Goal: Transaction & Acquisition: Purchase product/service

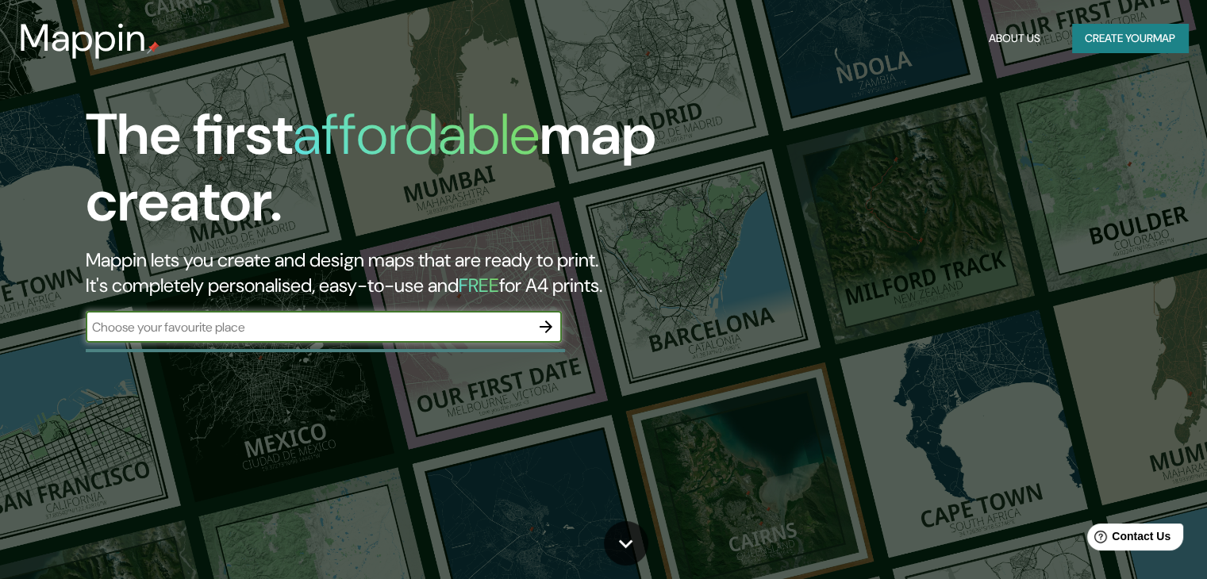
click at [517, 331] on input "text" at bounding box center [308, 327] width 444 height 18
click at [541, 329] on icon "button" at bounding box center [546, 326] width 19 height 19
click at [435, 327] on input "text" at bounding box center [308, 327] width 444 height 18
type input "[GEOGRAPHIC_DATA]"
click at [541, 330] on icon "button" at bounding box center [546, 326] width 19 height 19
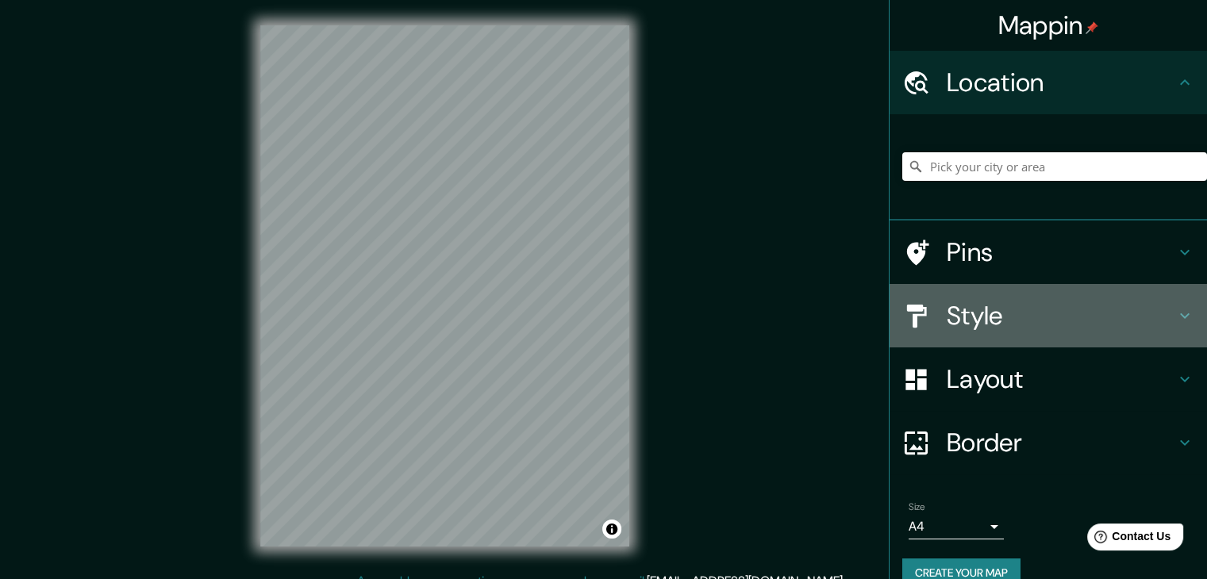
click at [982, 325] on h4 "Style" at bounding box center [1061, 316] width 229 height 32
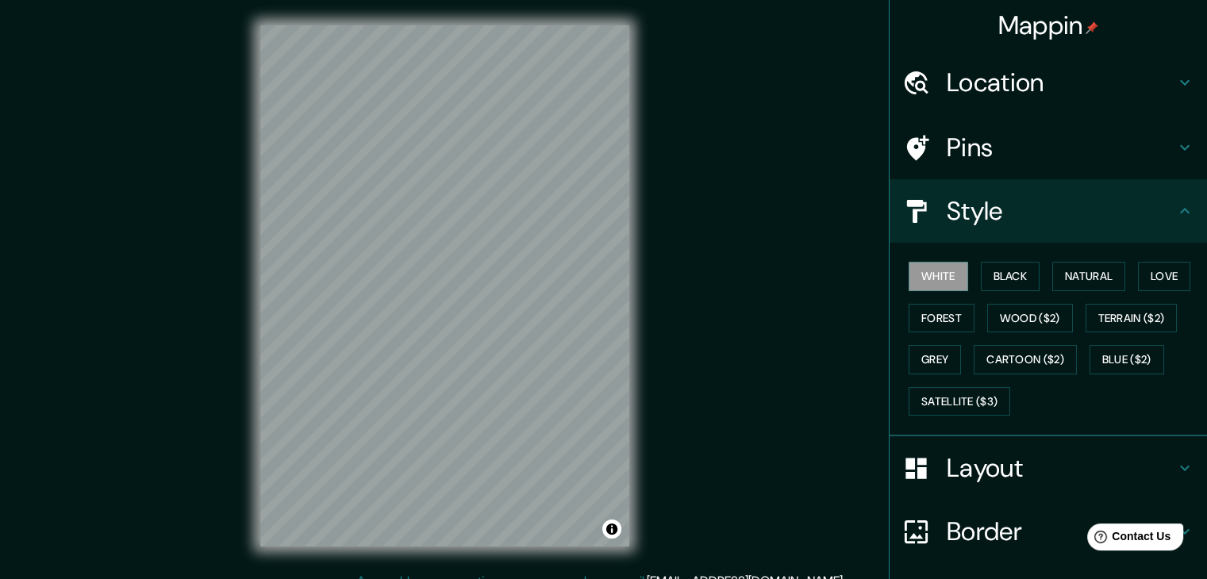
click at [1033, 91] on h4 "Location" at bounding box center [1061, 83] width 229 height 32
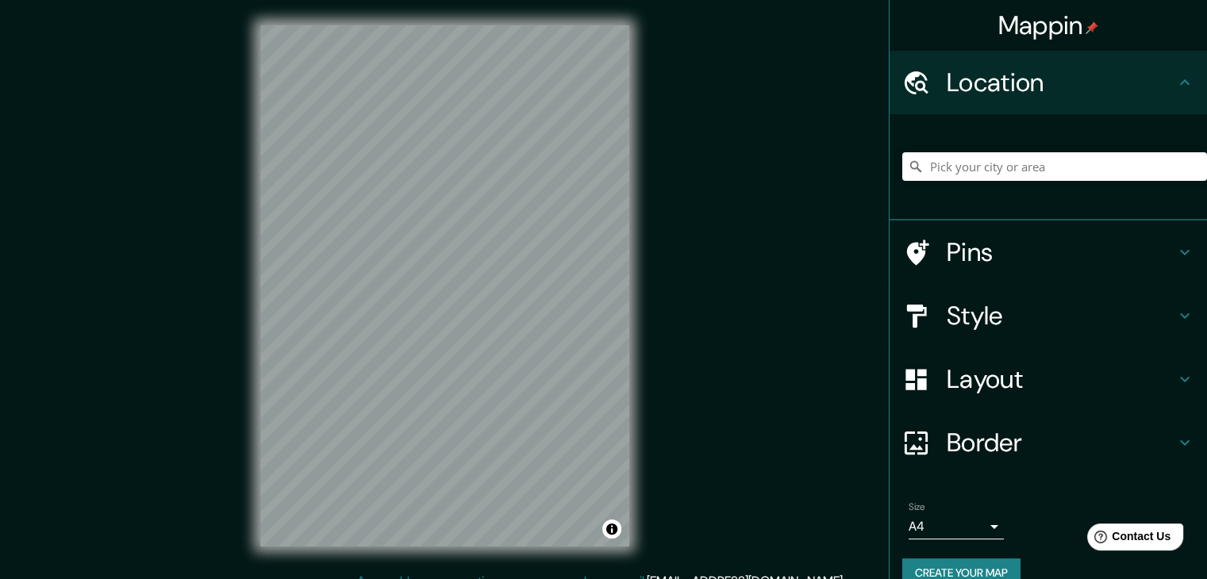
click at [1033, 91] on h4 "Location" at bounding box center [1061, 83] width 229 height 32
click at [1006, 326] on h4 "Style" at bounding box center [1061, 316] width 229 height 32
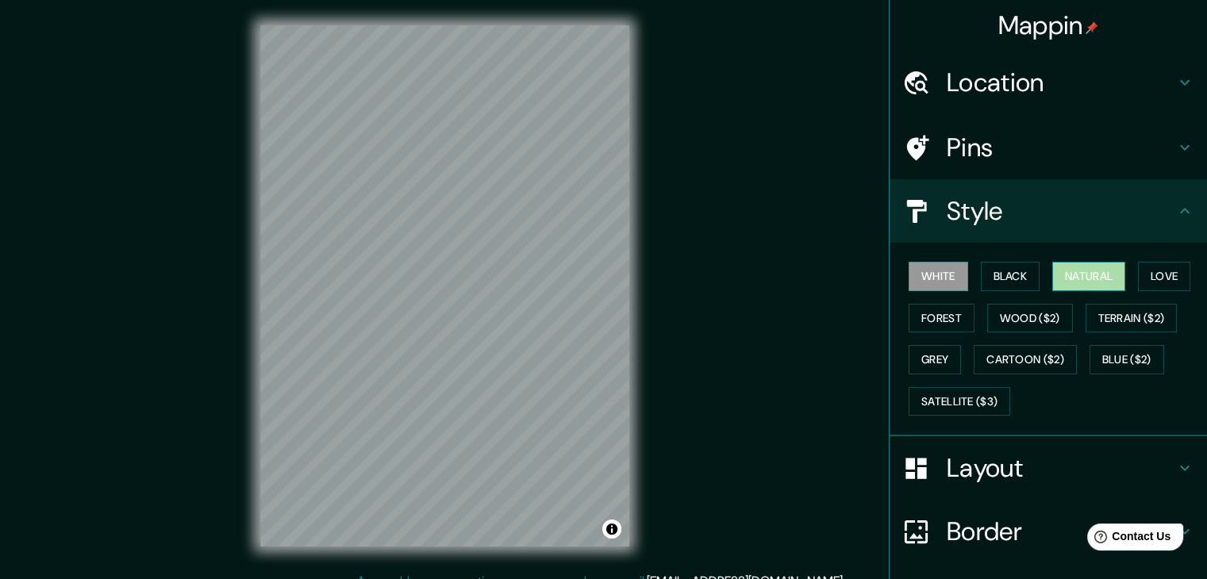
click at [1098, 273] on button "Natural" at bounding box center [1088, 276] width 73 height 29
click at [1033, 318] on button "Wood ($2)" at bounding box center [1030, 318] width 86 height 29
click at [1064, 282] on button "Natural" at bounding box center [1088, 276] width 73 height 29
click at [999, 144] on h4 "Pins" at bounding box center [1061, 148] width 229 height 32
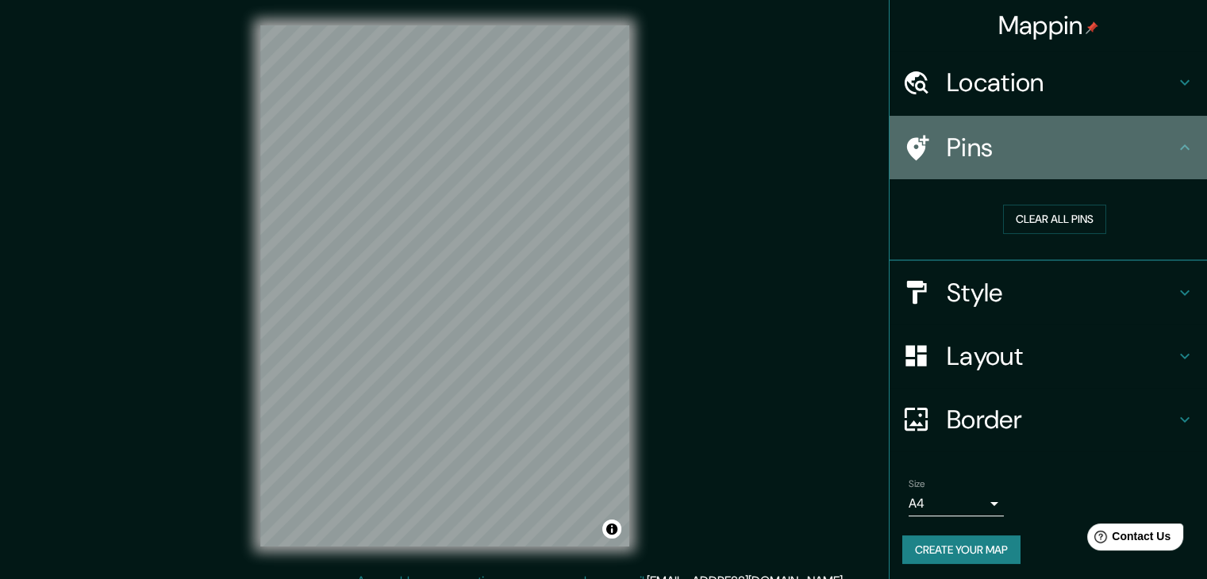
click at [1010, 137] on h4 "Pins" at bounding box center [1061, 148] width 229 height 32
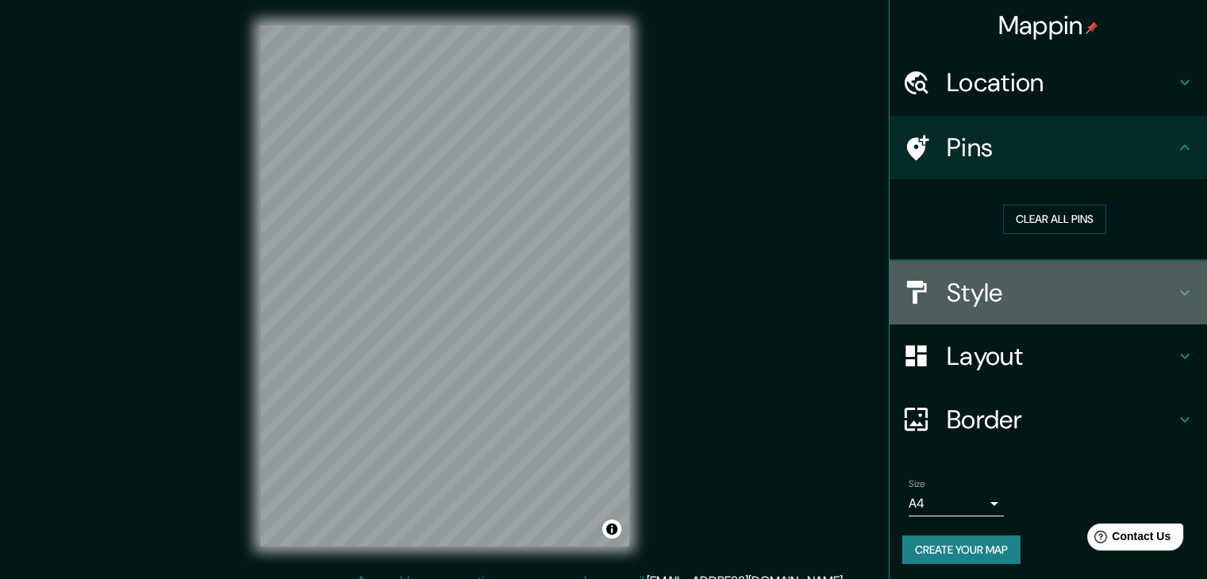
click at [1047, 309] on div "Style" at bounding box center [1048, 292] width 317 height 63
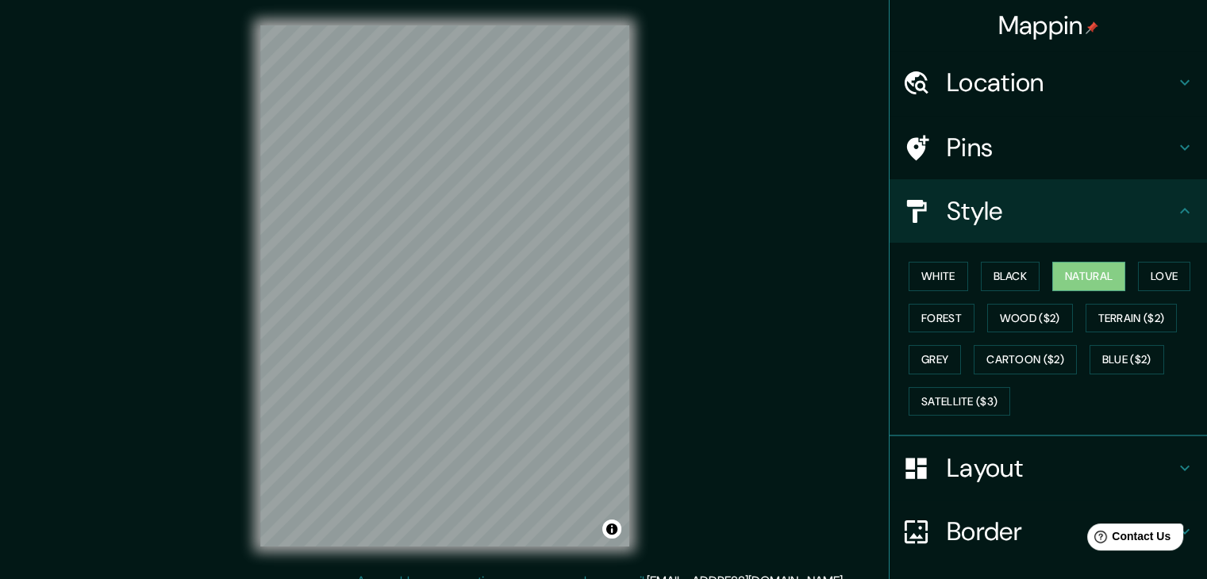
click at [1026, 152] on h4 "Pins" at bounding box center [1061, 148] width 229 height 32
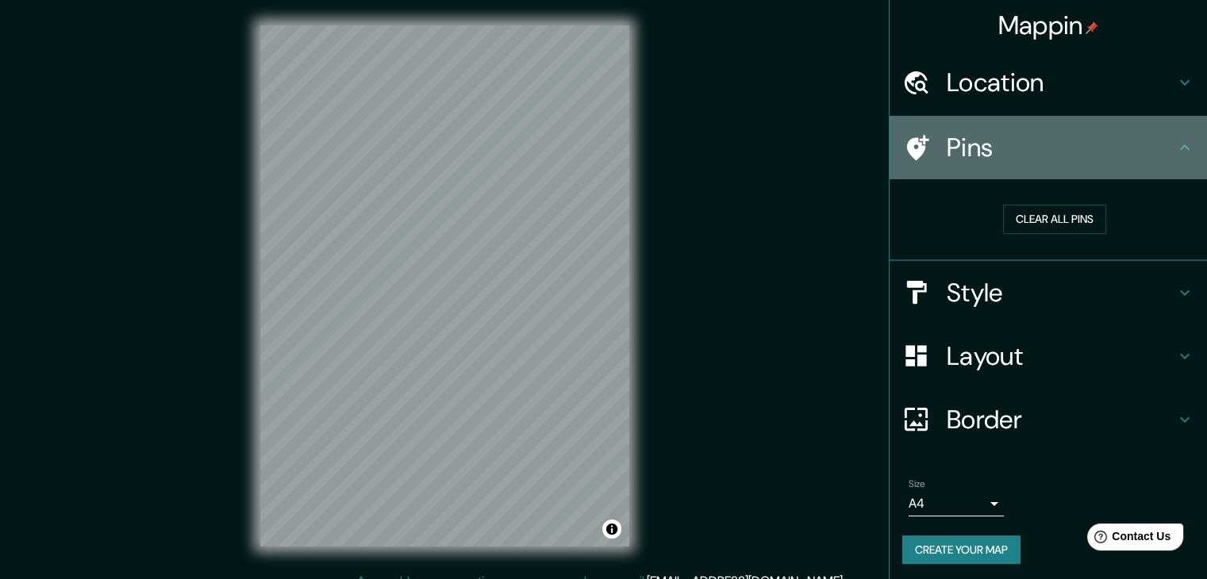
click at [1006, 149] on h4 "Pins" at bounding box center [1061, 148] width 229 height 32
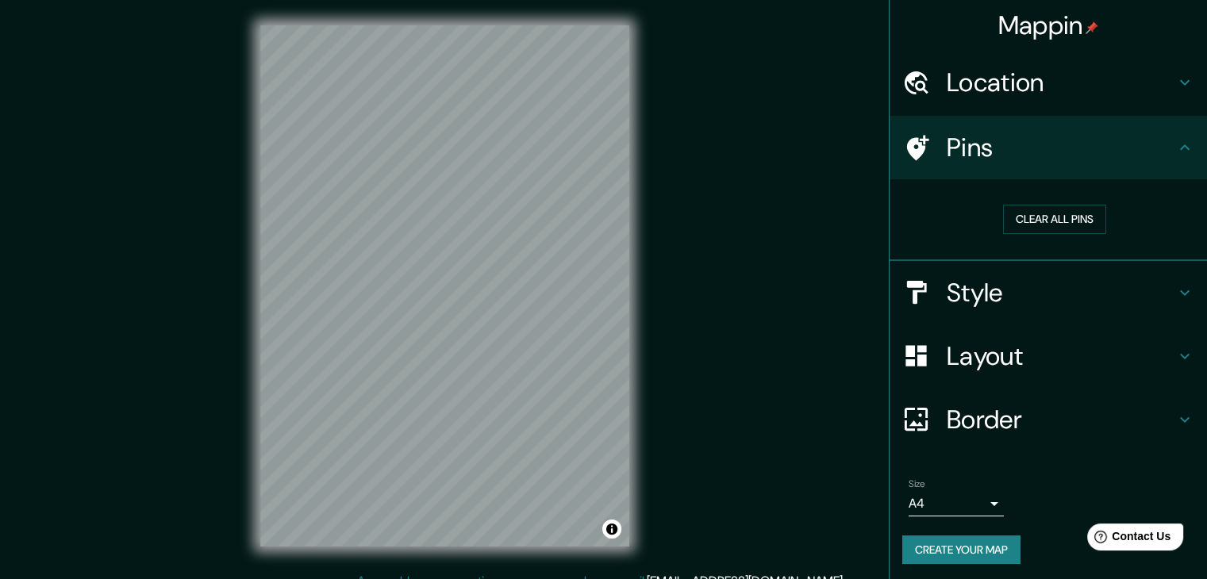
click at [1020, 367] on h4 "Layout" at bounding box center [1061, 356] width 229 height 32
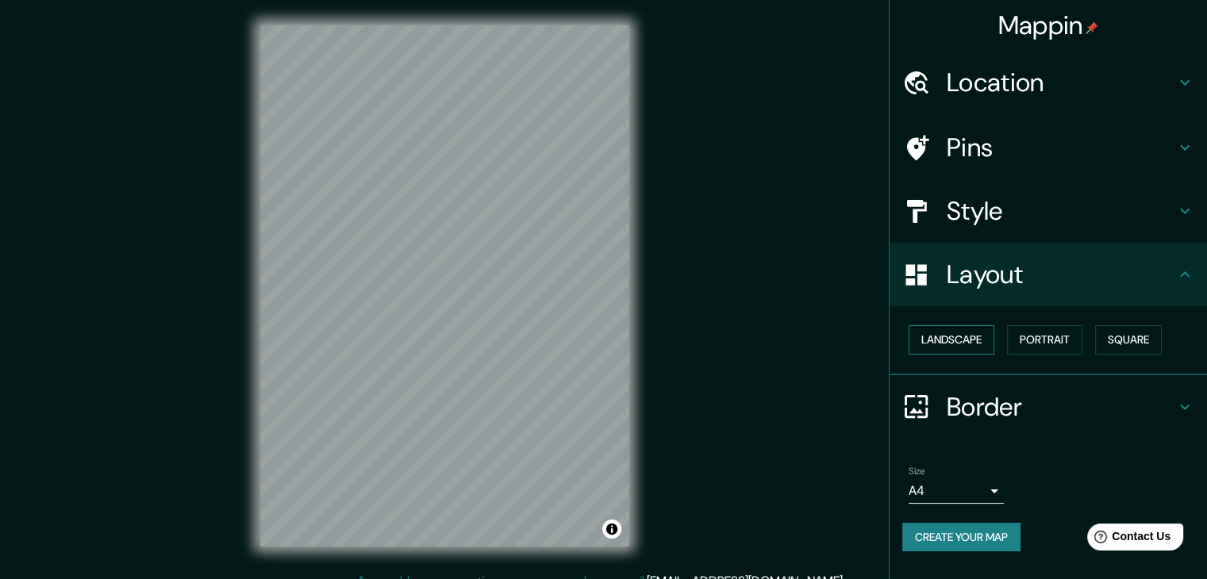
click at [980, 338] on button "Landscape" at bounding box center [952, 339] width 86 height 29
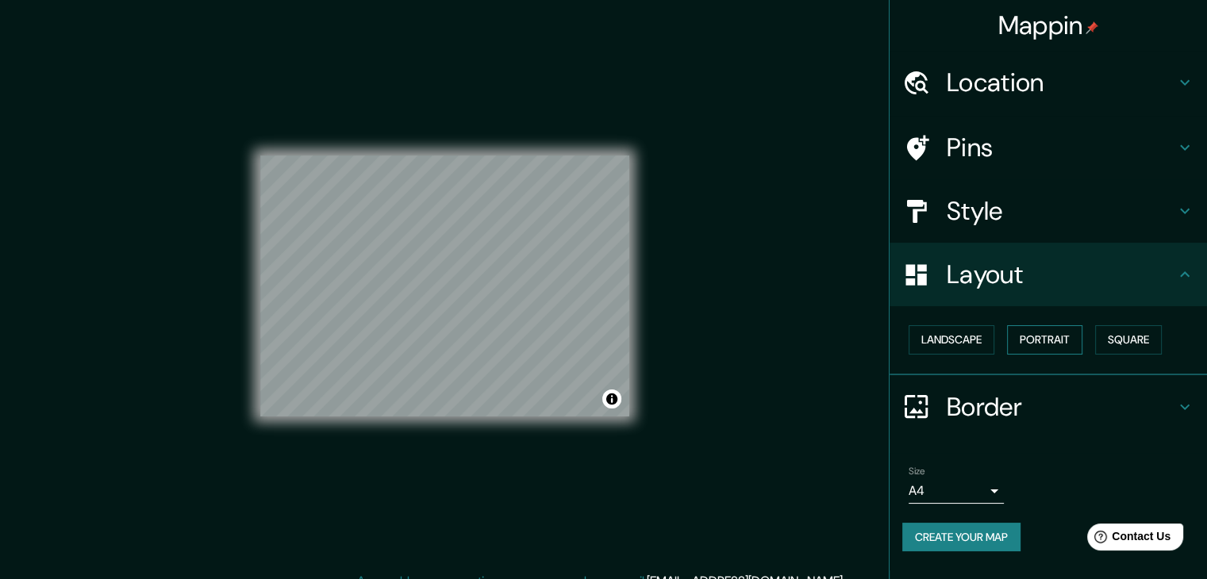
click at [1056, 340] on button "Portrait" at bounding box center [1044, 339] width 75 height 29
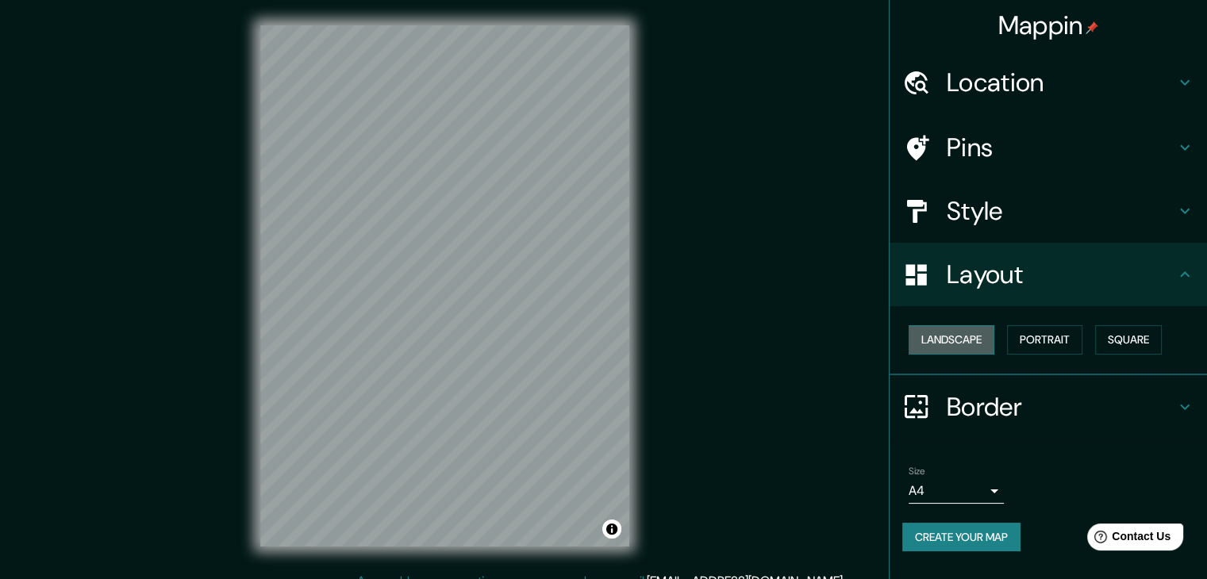
click at [949, 347] on button "Landscape" at bounding box center [952, 339] width 86 height 29
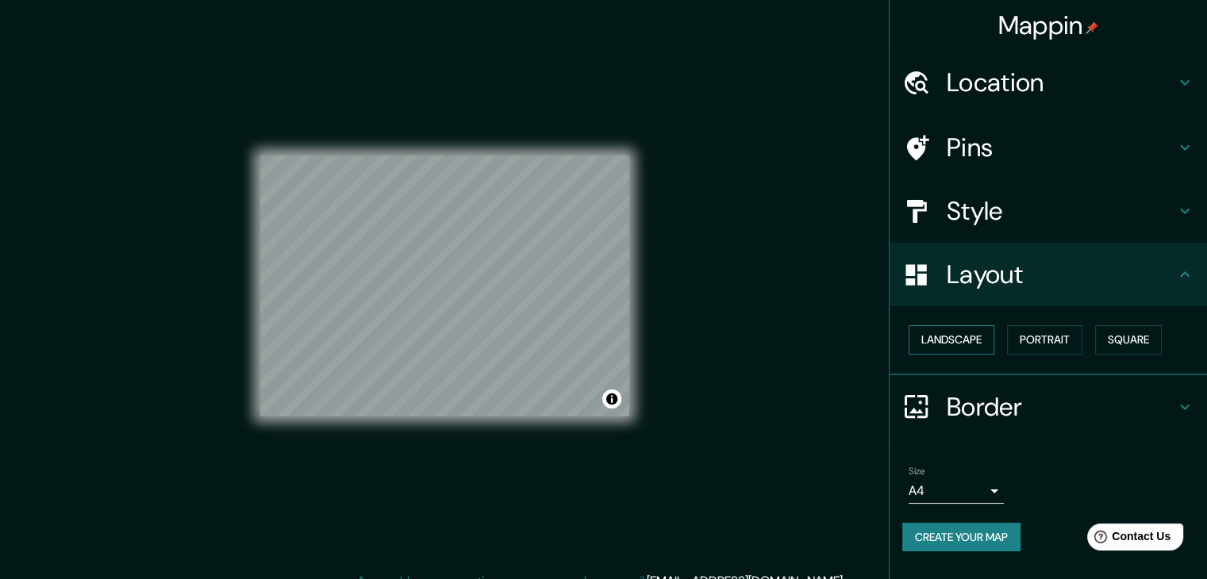
click at [949, 347] on button "Landscape" at bounding box center [952, 339] width 86 height 29
click at [1047, 334] on button "Portrait" at bounding box center [1044, 339] width 75 height 29
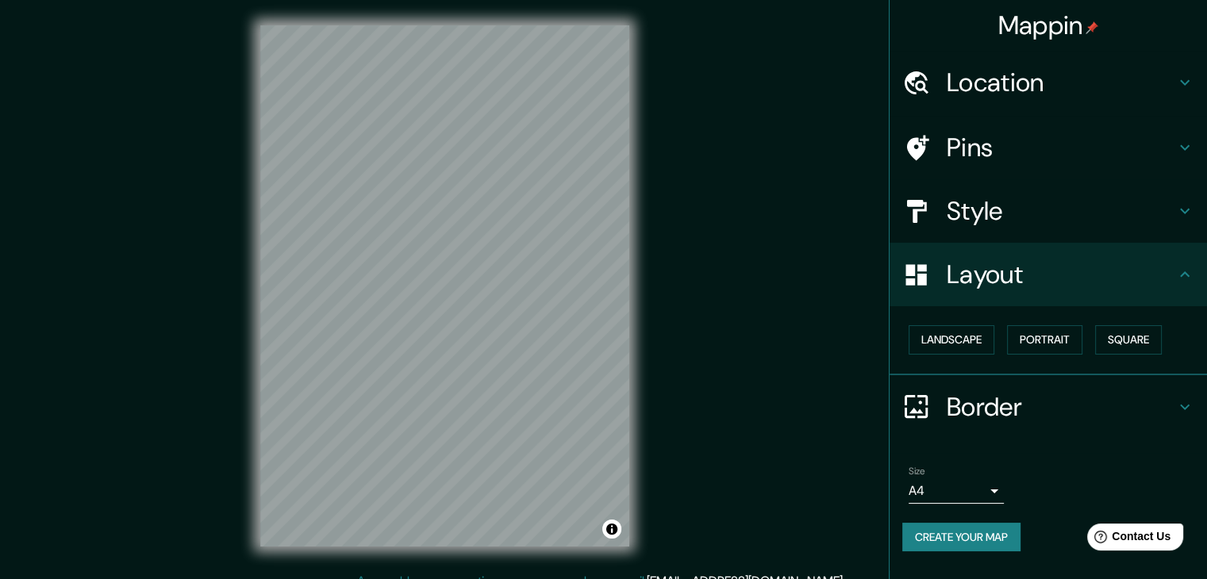
click at [1025, 213] on h4 "Style" at bounding box center [1061, 211] width 229 height 32
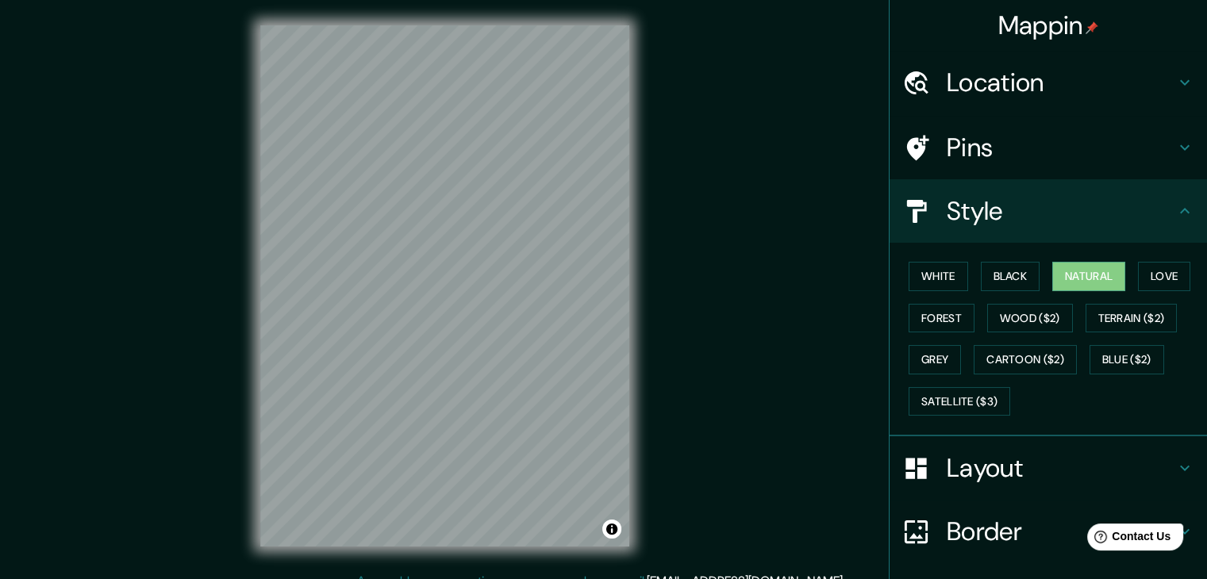
click at [1025, 225] on h4 "Style" at bounding box center [1061, 211] width 229 height 32
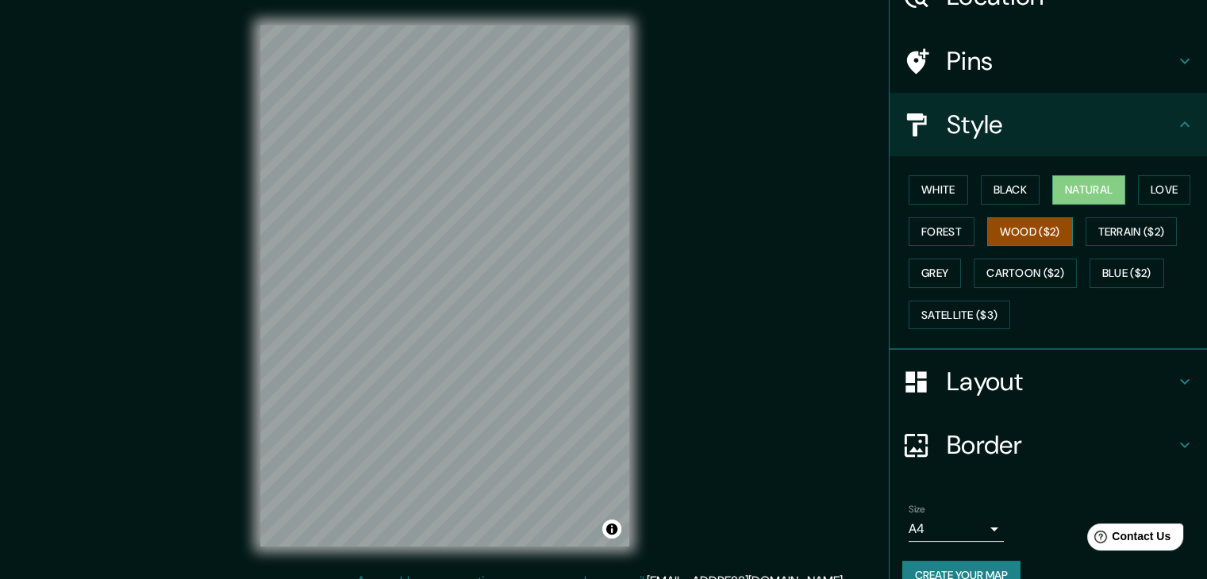
scroll to position [114, 0]
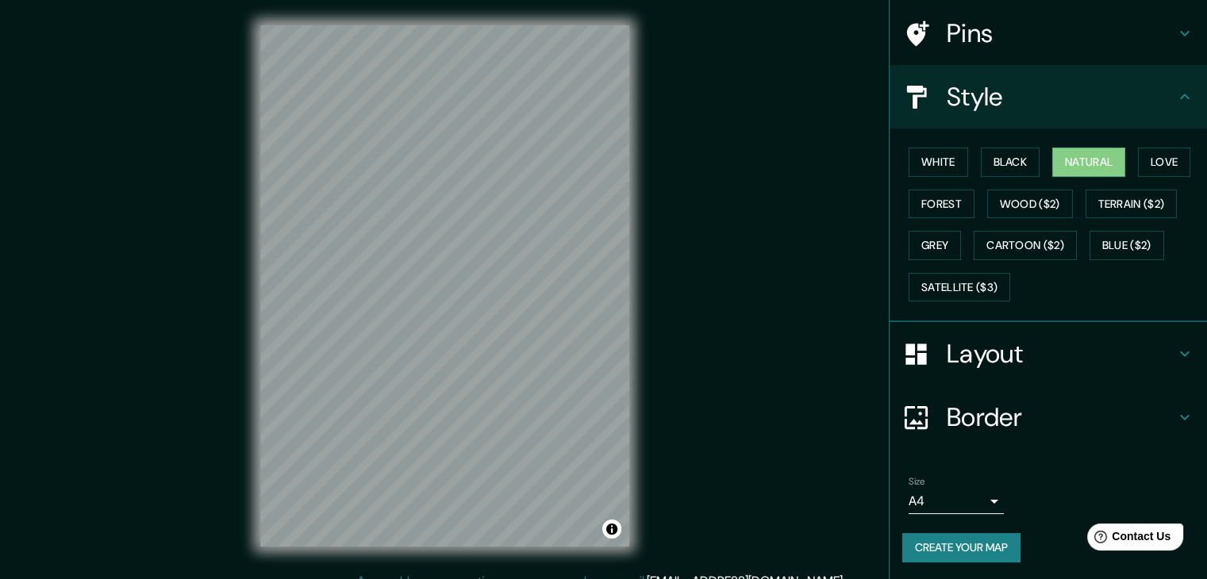
click at [979, 499] on body "Mappin Location Pins Style White Black Natural Love Forest Wood ($2) Terrain ($…" at bounding box center [603, 289] width 1207 height 579
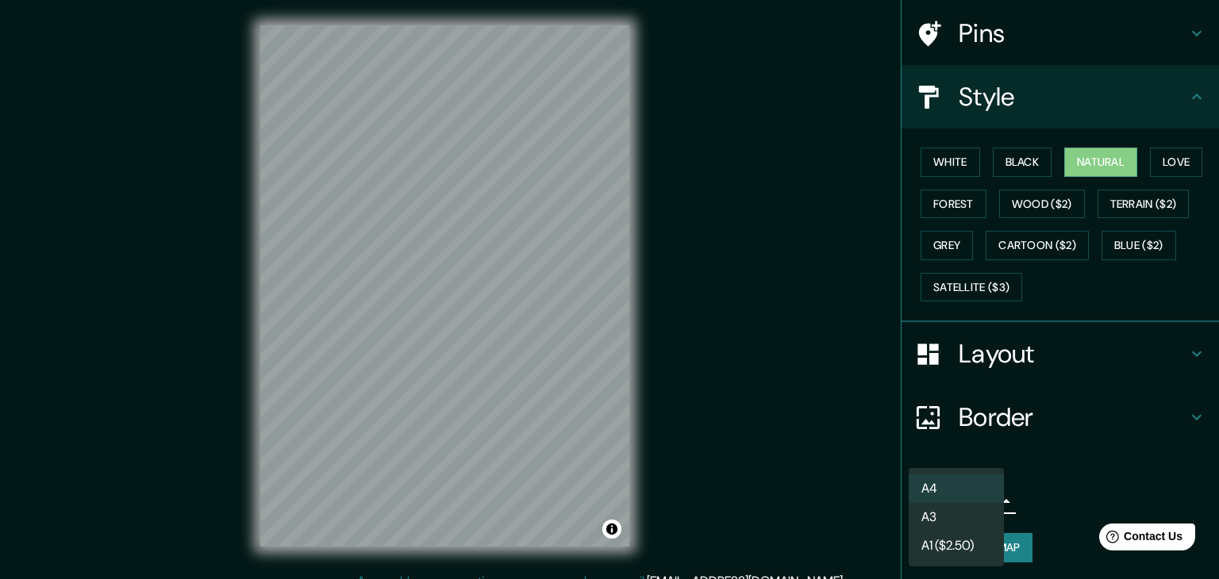
click at [978, 527] on li "A3" at bounding box center [956, 517] width 95 height 29
type input "a4"
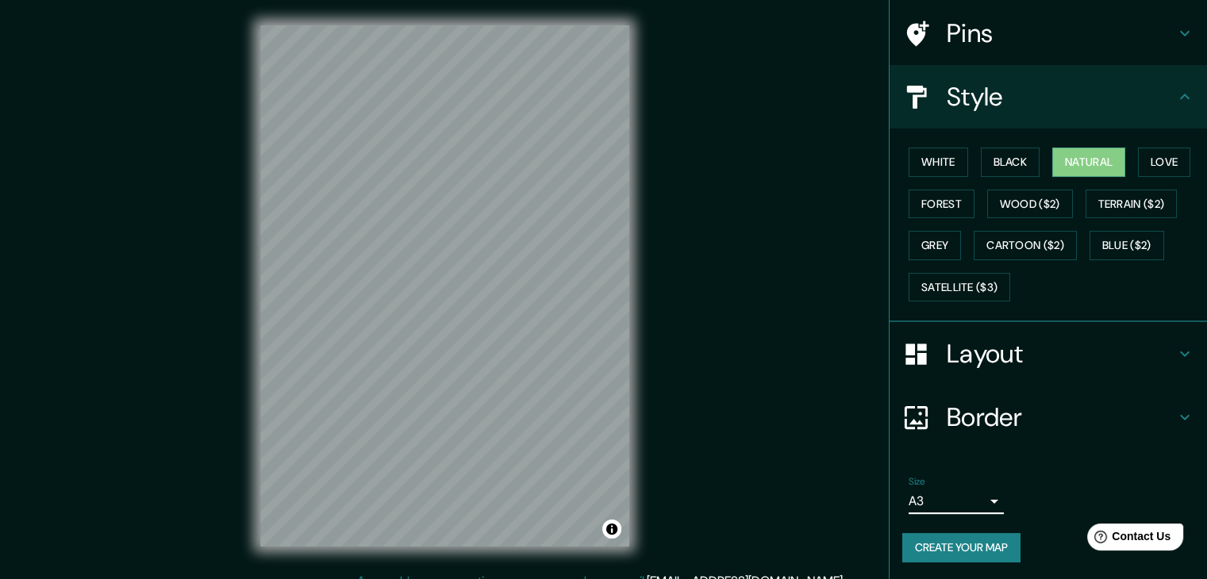
click at [1029, 362] on h4 "Layout" at bounding box center [1061, 354] width 229 height 32
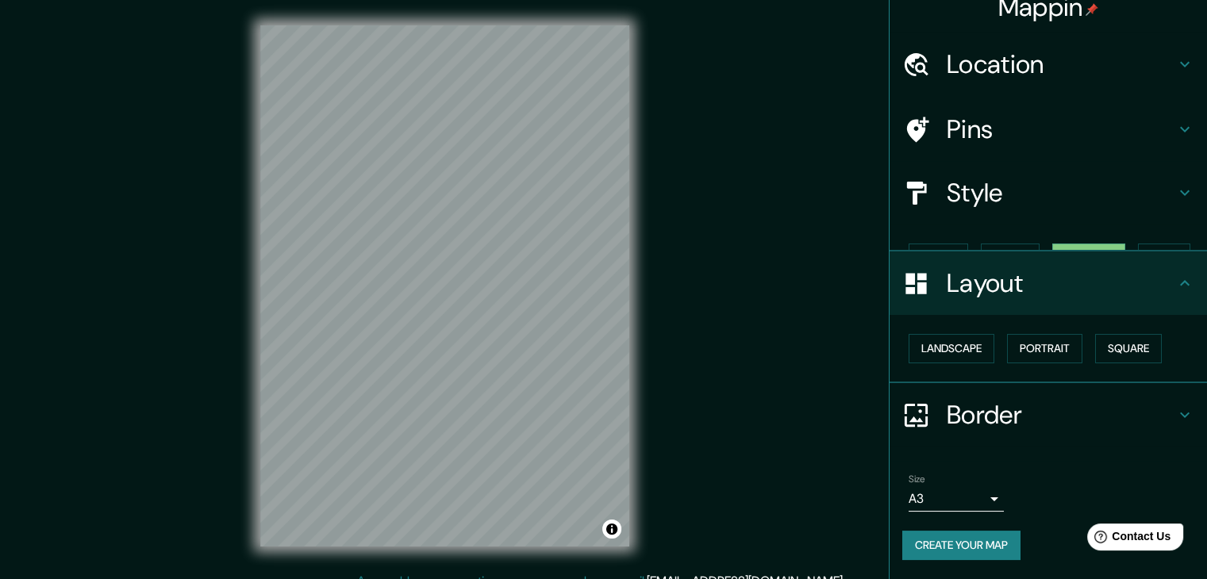
scroll to position [0, 0]
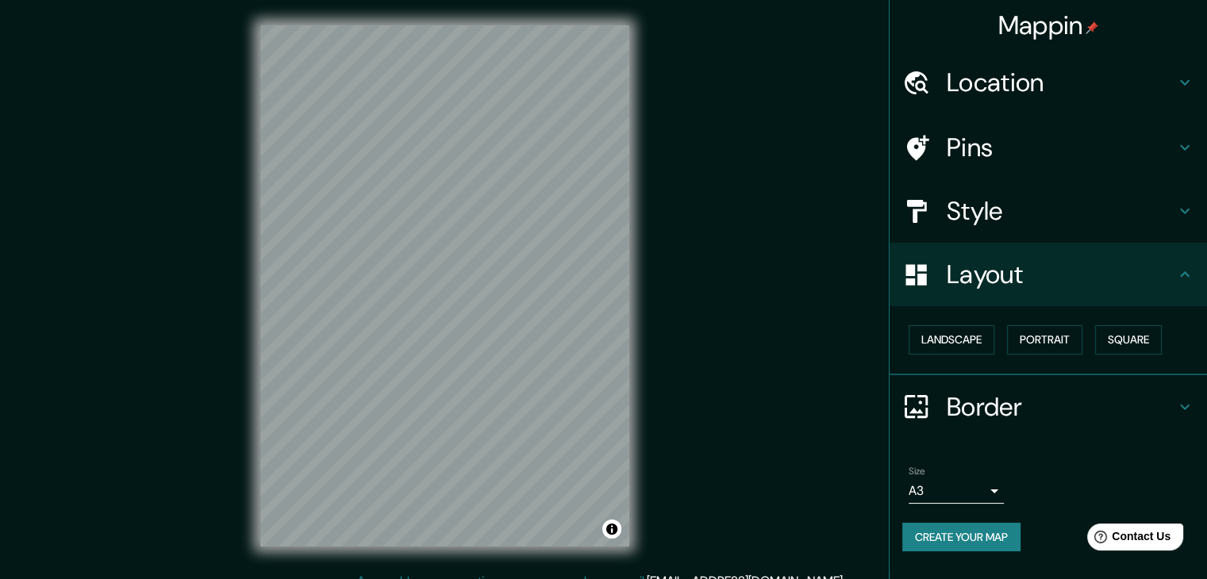
click at [1033, 285] on h4 "Layout" at bounding box center [1061, 275] width 229 height 32
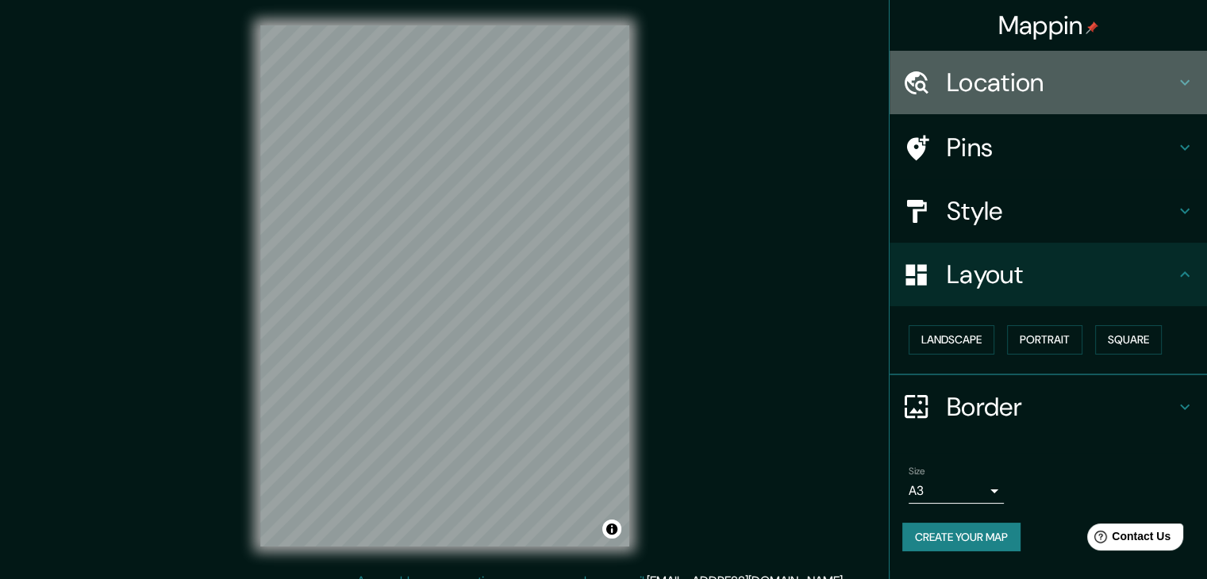
click at [1025, 94] on h4 "Location" at bounding box center [1061, 83] width 229 height 32
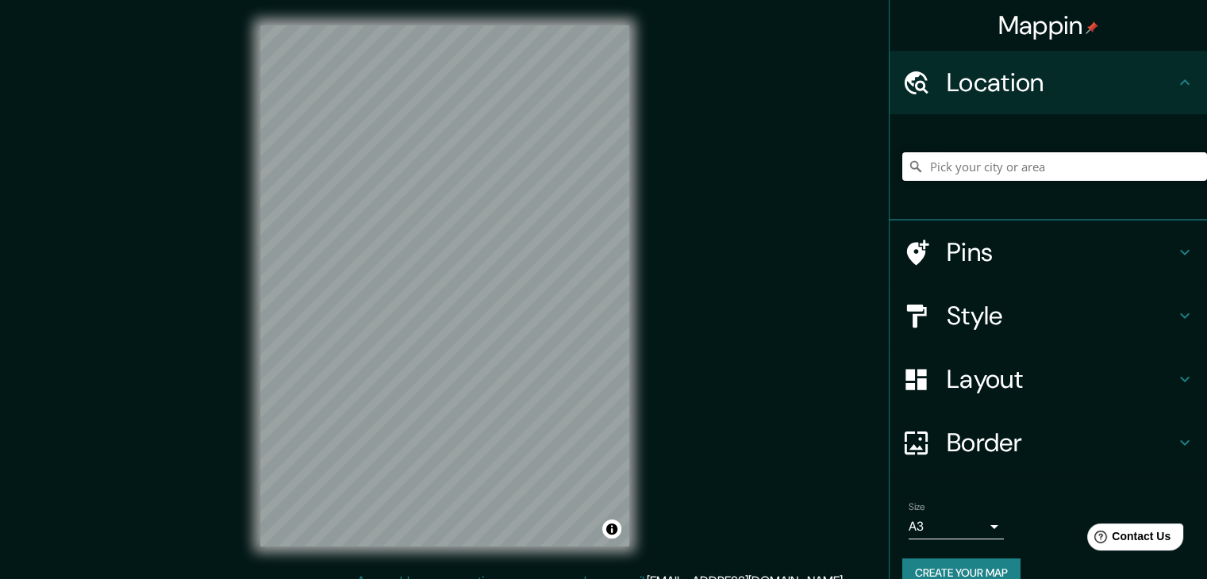
click at [1000, 163] on input "Pick your city or area" at bounding box center [1054, 166] width 305 height 29
click at [956, 575] on button "Create your map" at bounding box center [961, 573] width 118 height 29
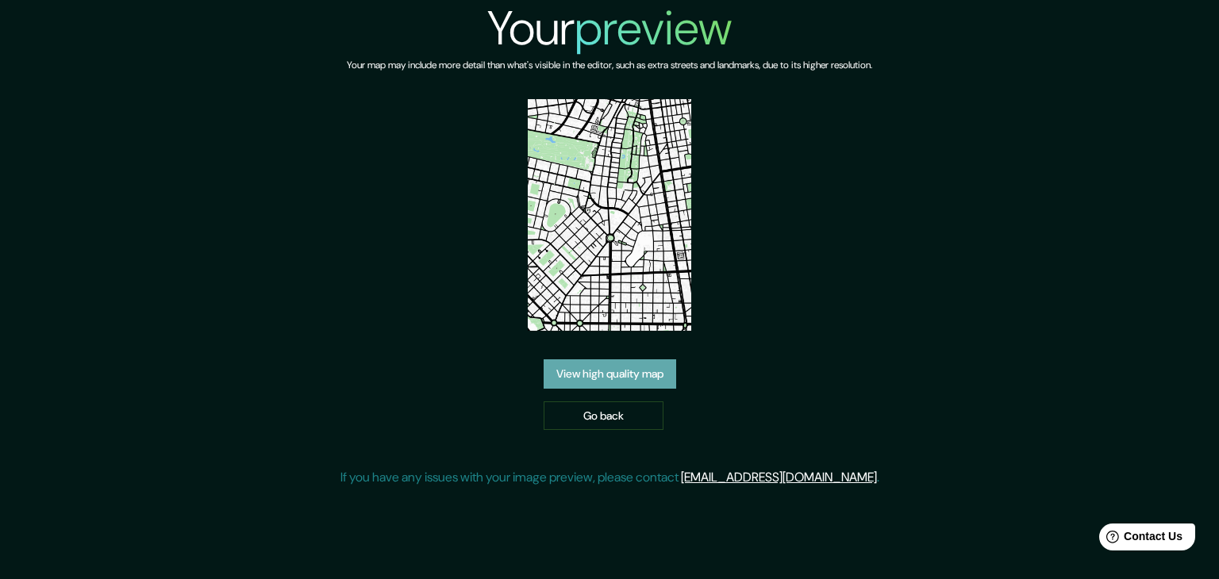
click at [655, 380] on link "View high quality map" at bounding box center [610, 374] width 133 height 29
